Goal: Task Accomplishment & Management: Manage account settings

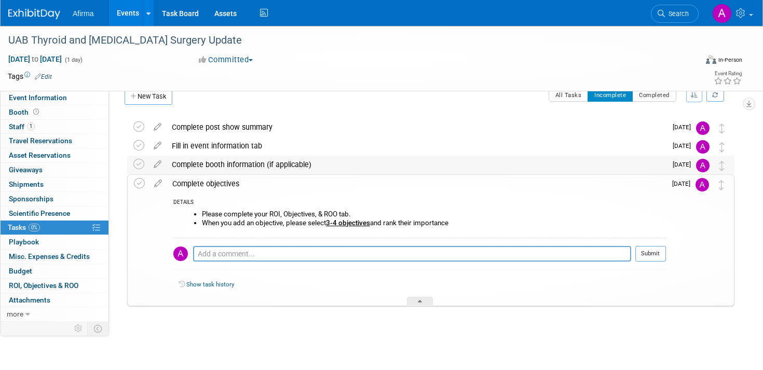
scroll to position [17, 0]
click at [290, 248] on textarea at bounding box center [412, 253] width 438 height 16
type textarea "T"
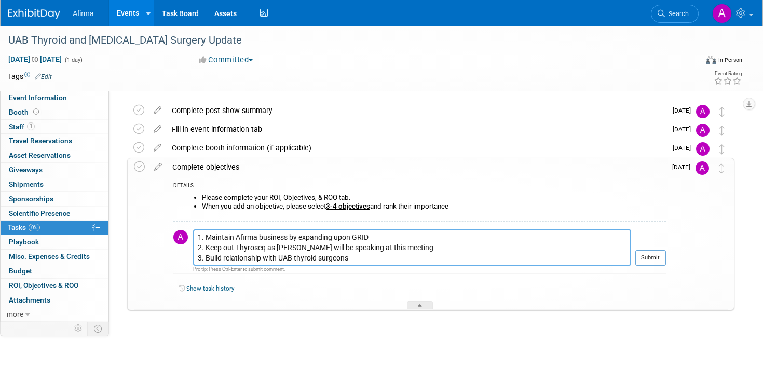
scroll to position [38, 0]
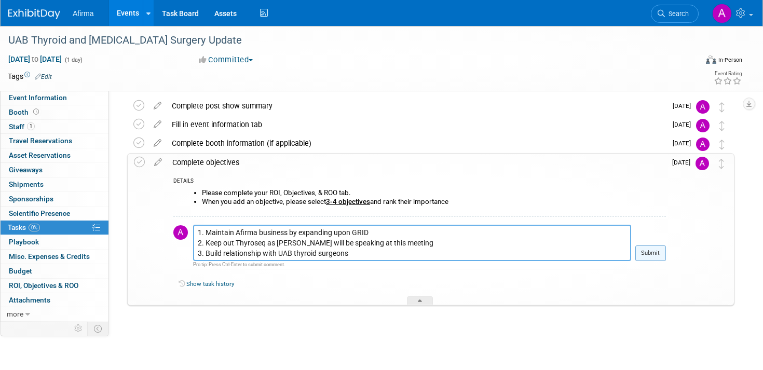
type textarea "1. Maintain Afirma business by expanding upon GRID 2. Keep out Thyroseq as Niki…"
click at [651, 251] on button "Submit" at bounding box center [650, 253] width 31 height 16
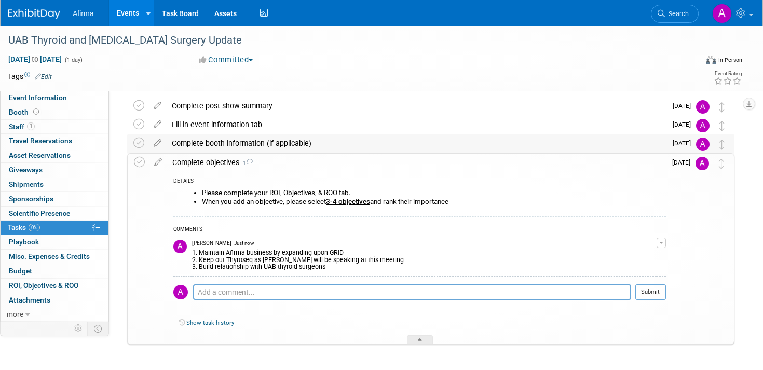
click at [254, 142] on div "Complete booth information (if applicable)" at bounding box center [417, 143] width 500 height 18
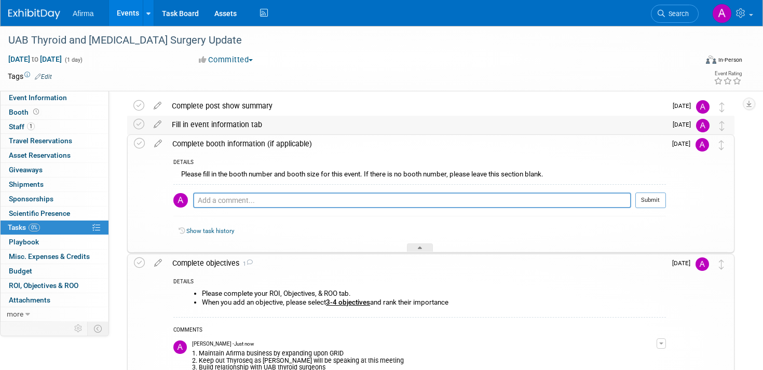
click at [242, 126] on div "Fill in event information tab" at bounding box center [417, 125] width 500 height 18
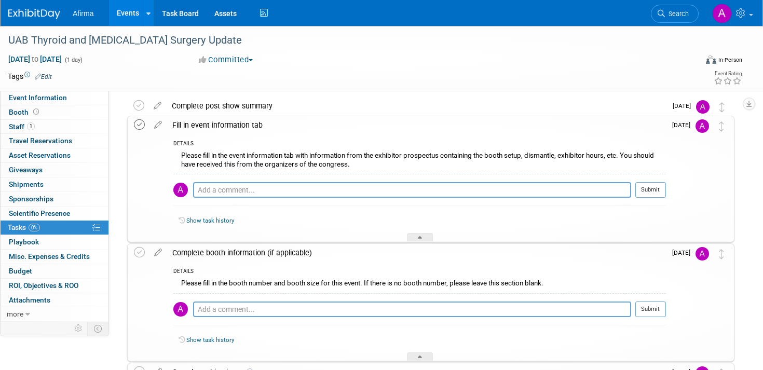
click at [143, 125] on icon at bounding box center [139, 124] width 11 height 11
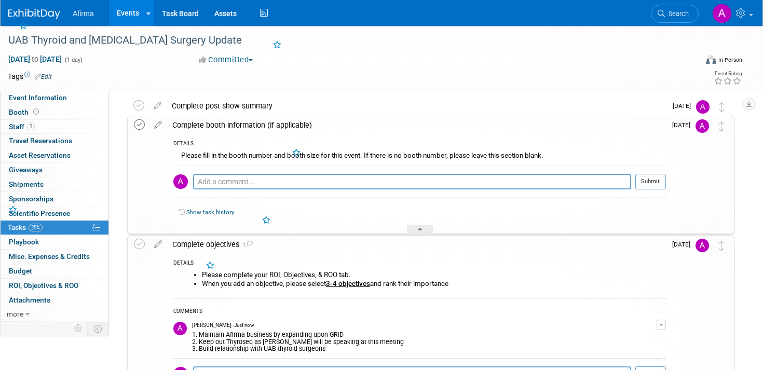
click at [141, 125] on icon at bounding box center [139, 124] width 11 height 11
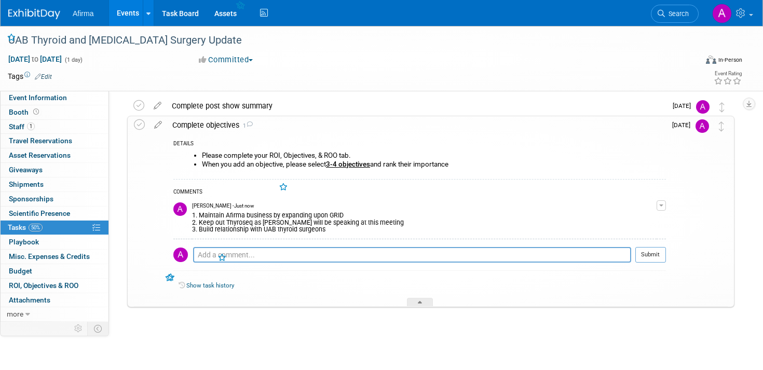
click at [141, 125] on icon at bounding box center [139, 124] width 11 height 11
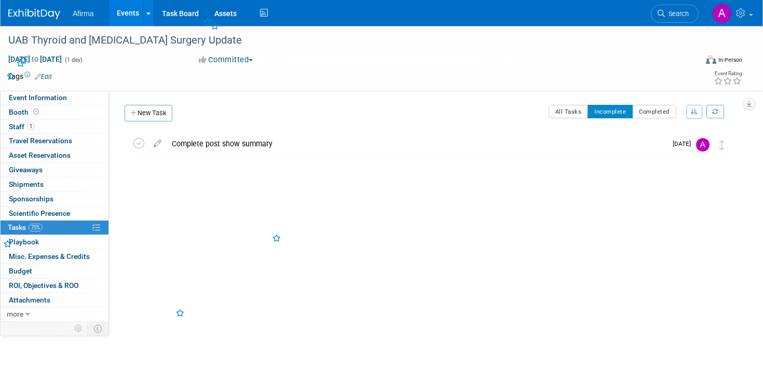
scroll to position [0, 0]
click at [118, 15] on link "Events" at bounding box center [128, 13] width 38 height 26
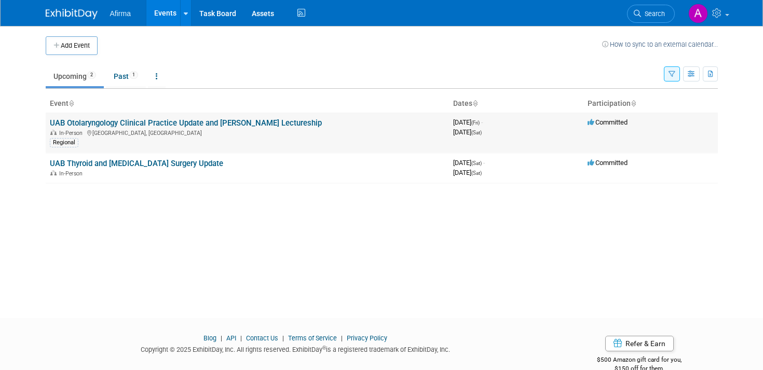
click at [209, 125] on link "UAB Otolaryngology Clinical Practice Update and [PERSON_NAME] Lectureship" at bounding box center [186, 122] width 272 height 9
click at [162, 167] on link "UAB Thyroid and [MEDICAL_DATA] Surgery Update" at bounding box center [136, 163] width 173 height 9
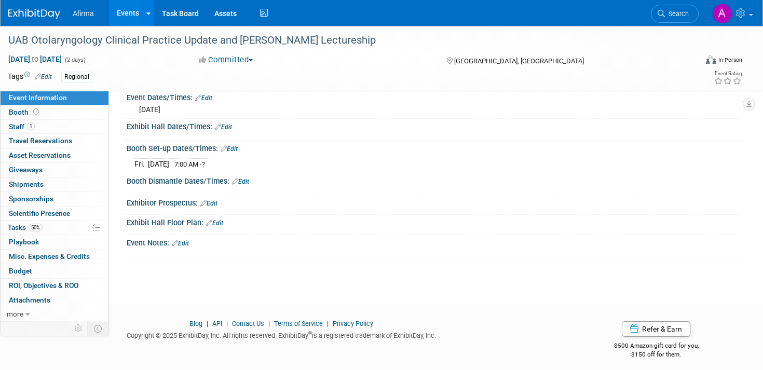
scroll to position [105, 0]
click at [30, 128] on span "1" at bounding box center [31, 126] width 8 height 8
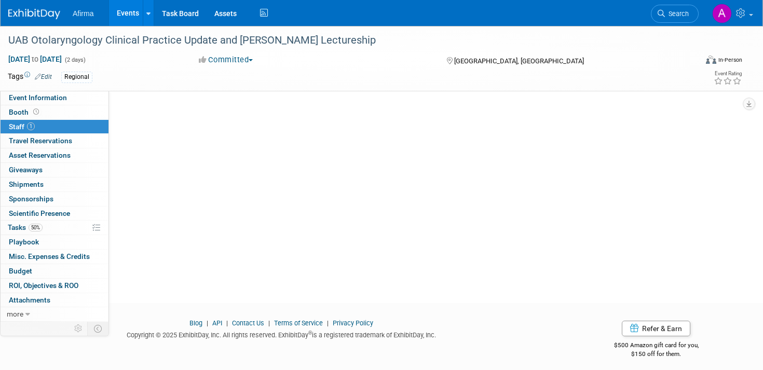
scroll to position [0, 0]
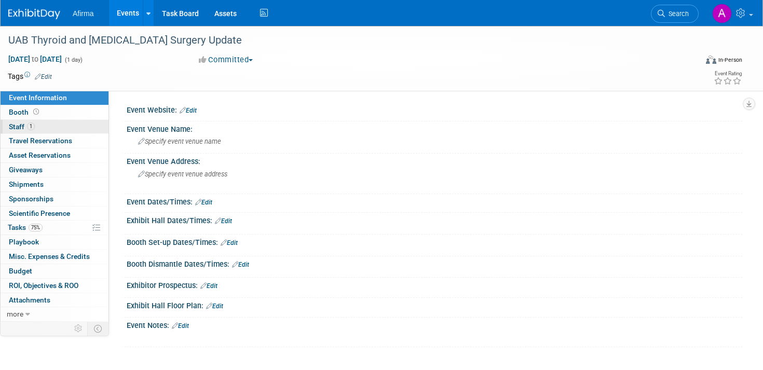
click at [60, 129] on link "1 Staff 1" at bounding box center [55, 127] width 108 height 14
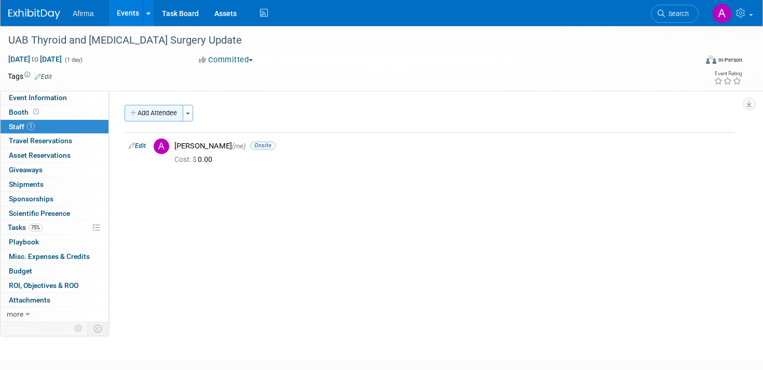
click at [164, 115] on button "Add Attendee" at bounding box center [154, 113] width 59 height 17
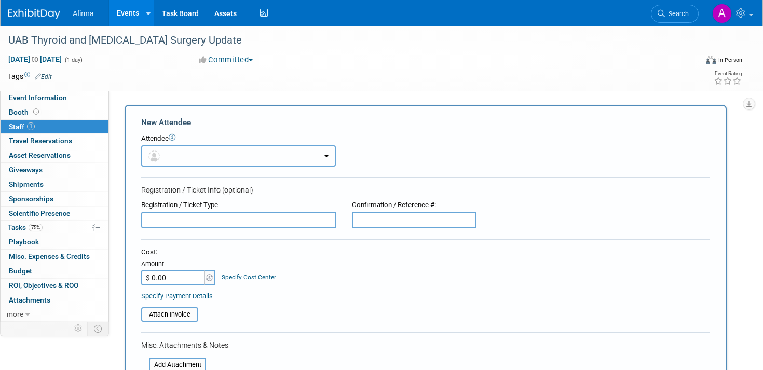
click at [193, 161] on button "button" at bounding box center [238, 155] width 195 height 21
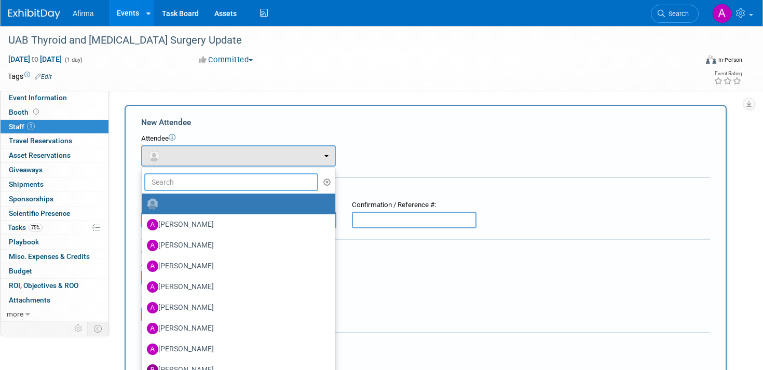
click at [190, 183] on input "text" at bounding box center [231, 182] width 174 height 18
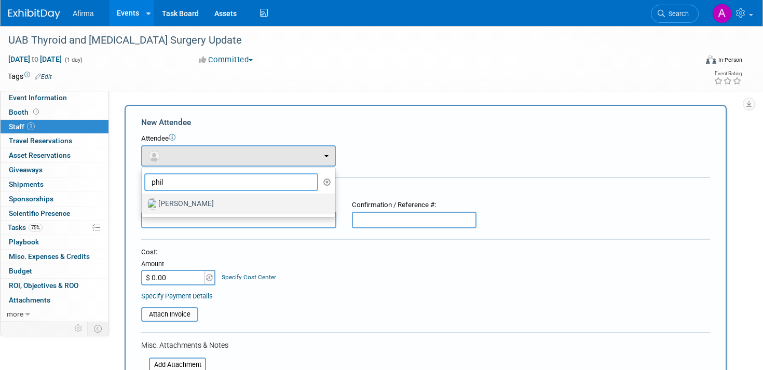
type input "phil"
click at [189, 210] on label "Philip Siegelman" at bounding box center [236, 204] width 178 height 17
click at [143, 206] on input "Philip Siegelman" at bounding box center [139, 202] width 7 height 7
select select "19ef0f6d-bd9b-495e-8a92-9f9a33c616f2"
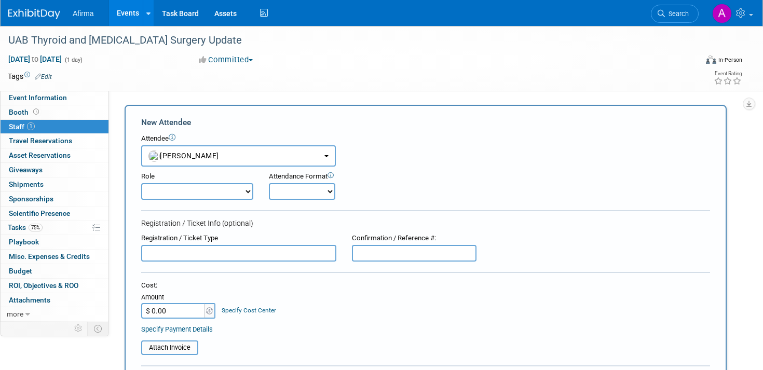
click at [208, 198] on select "Demonstrator Host Leadership Marketing MSL Planner Presenter" at bounding box center [197, 191] width 112 height 17
click at [141, 183] on select "Demonstrator Host Leadership Marketing MSL Planner Presenter" at bounding box center [197, 191] width 112 height 17
click at [239, 188] on select "Demonstrator Host Leadership Marketing MSL Planner Presenter" at bounding box center [197, 191] width 112 height 17
click at [203, 193] on select "Demonstrator Host Leadership Marketing MSL Planner Presenter" at bounding box center [197, 191] width 112 height 17
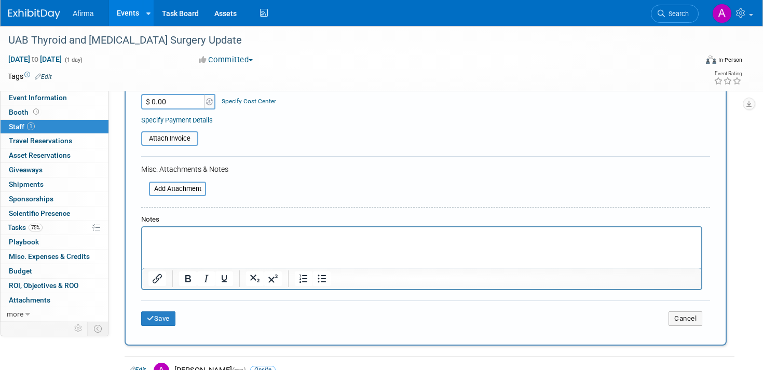
scroll to position [223, 0]
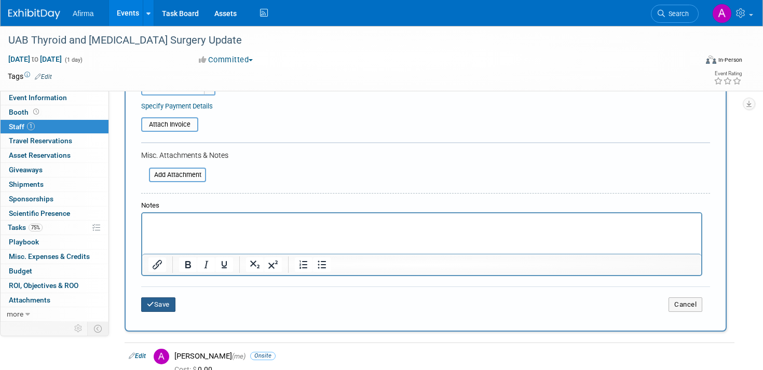
click at [160, 305] on button "Save" at bounding box center [158, 304] width 34 height 15
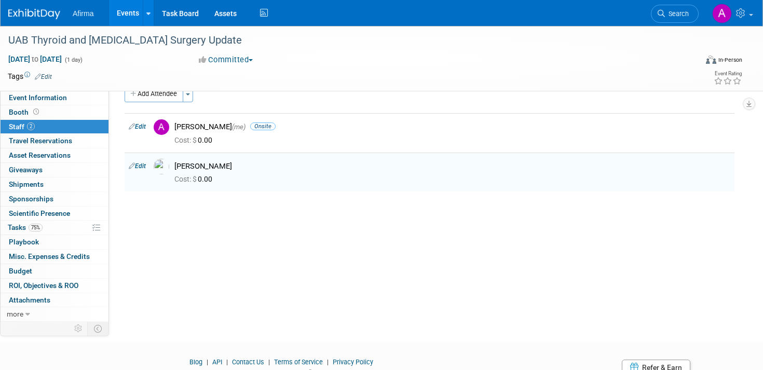
scroll to position [0, 0]
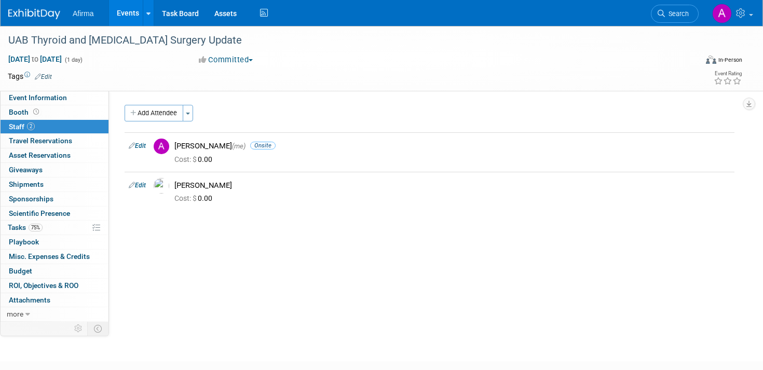
click at [131, 12] on link "Events" at bounding box center [128, 13] width 38 height 26
